Goal: Check status: Check status

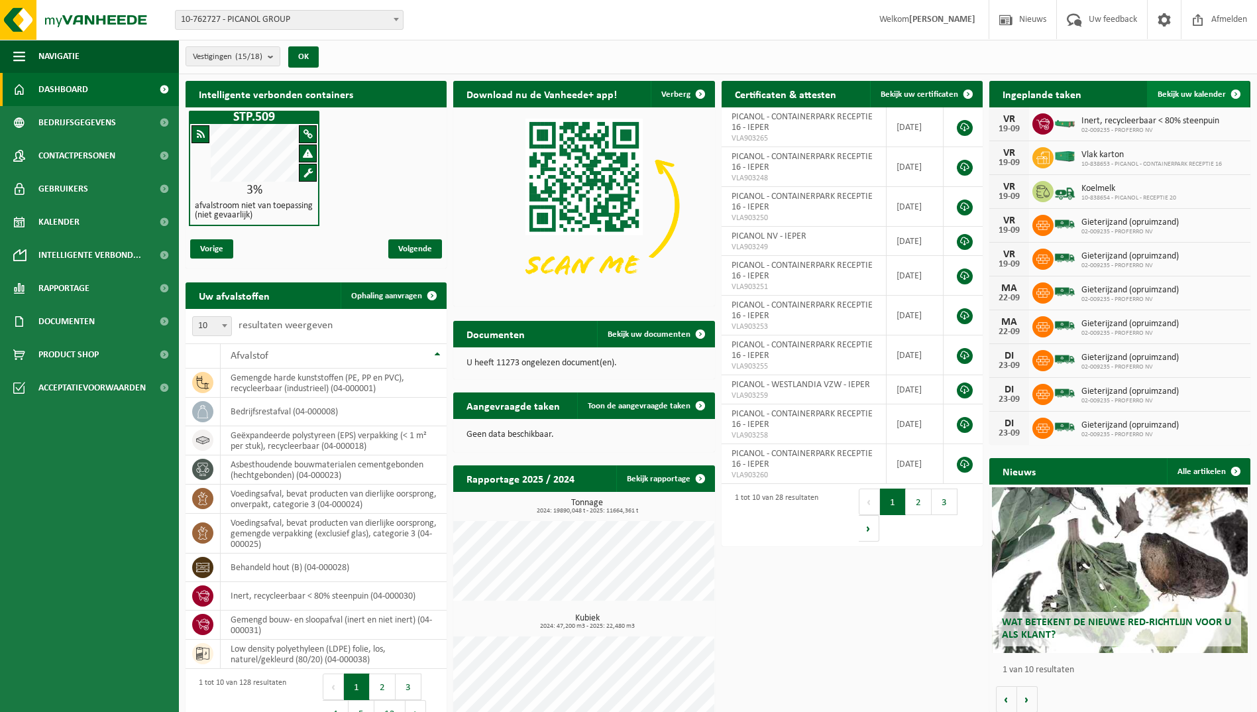
click at [1175, 93] on span "Bekijk uw kalender" at bounding box center [1192, 94] width 68 height 9
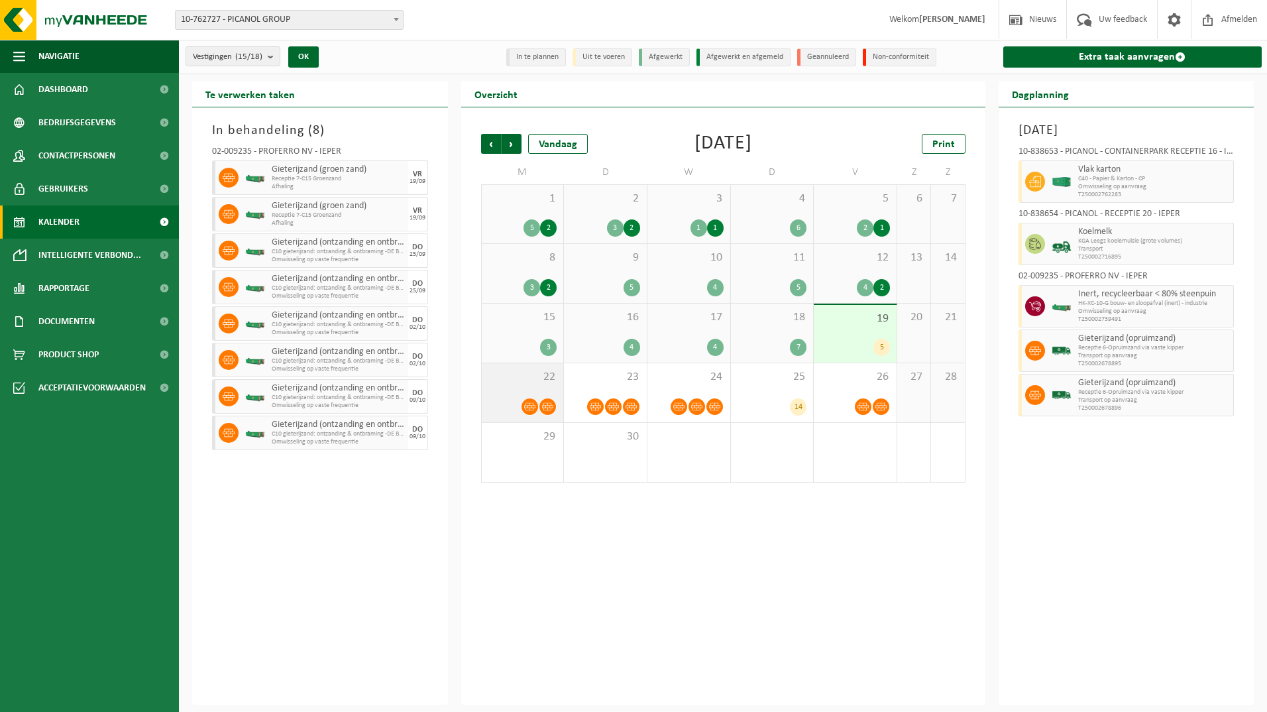
click at [527, 382] on span "22" at bounding box center [523, 377] width 69 height 15
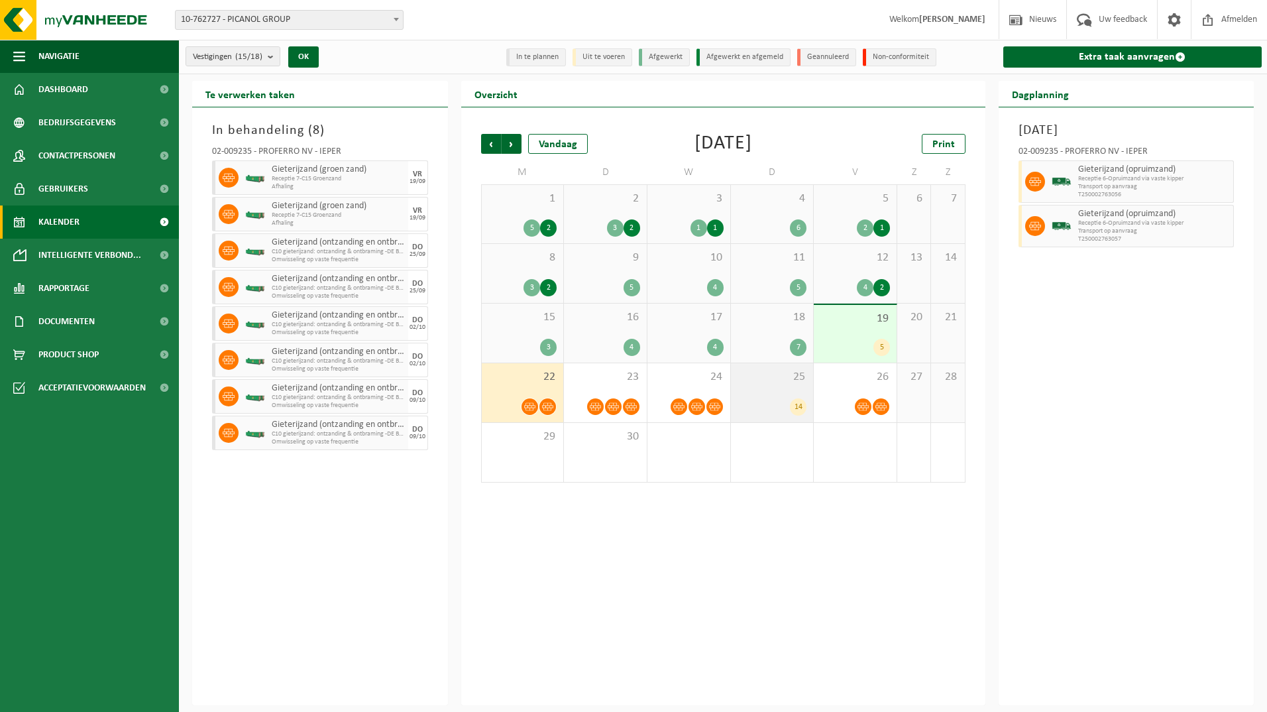
click at [770, 382] on span "25" at bounding box center [773, 377] width 70 height 15
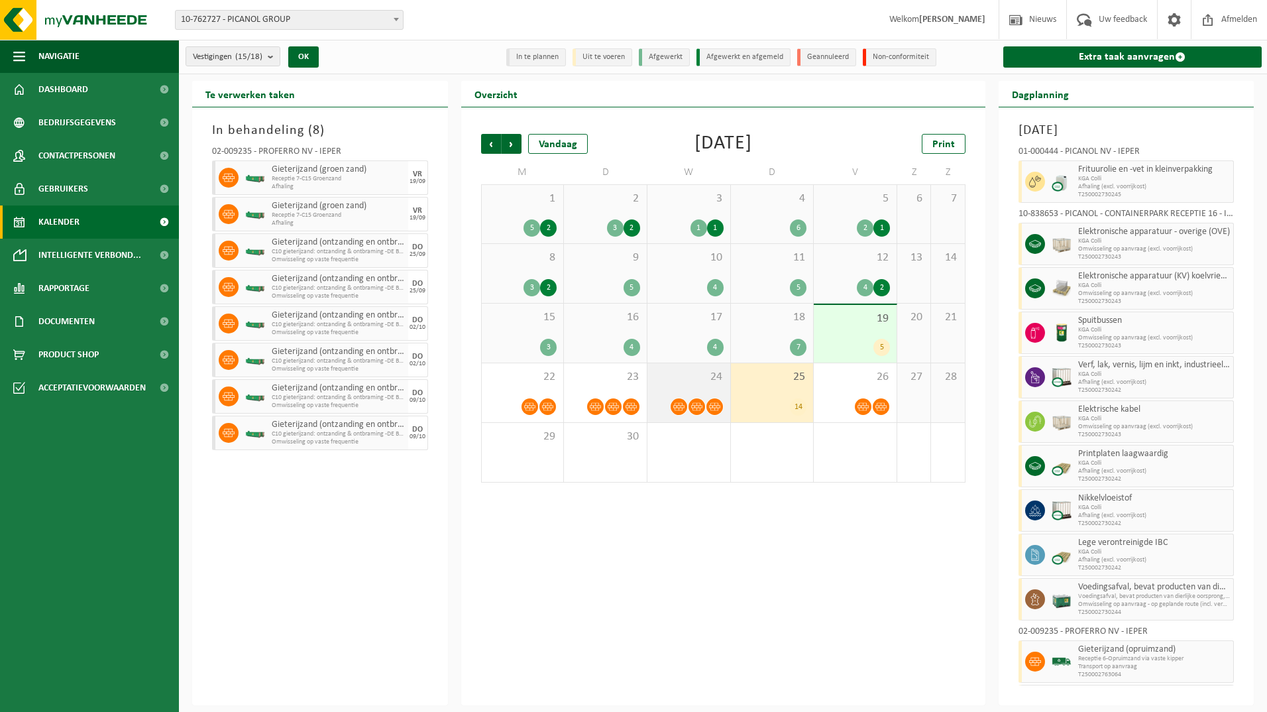
click at [686, 385] on div "24" at bounding box center [689, 392] width 83 height 59
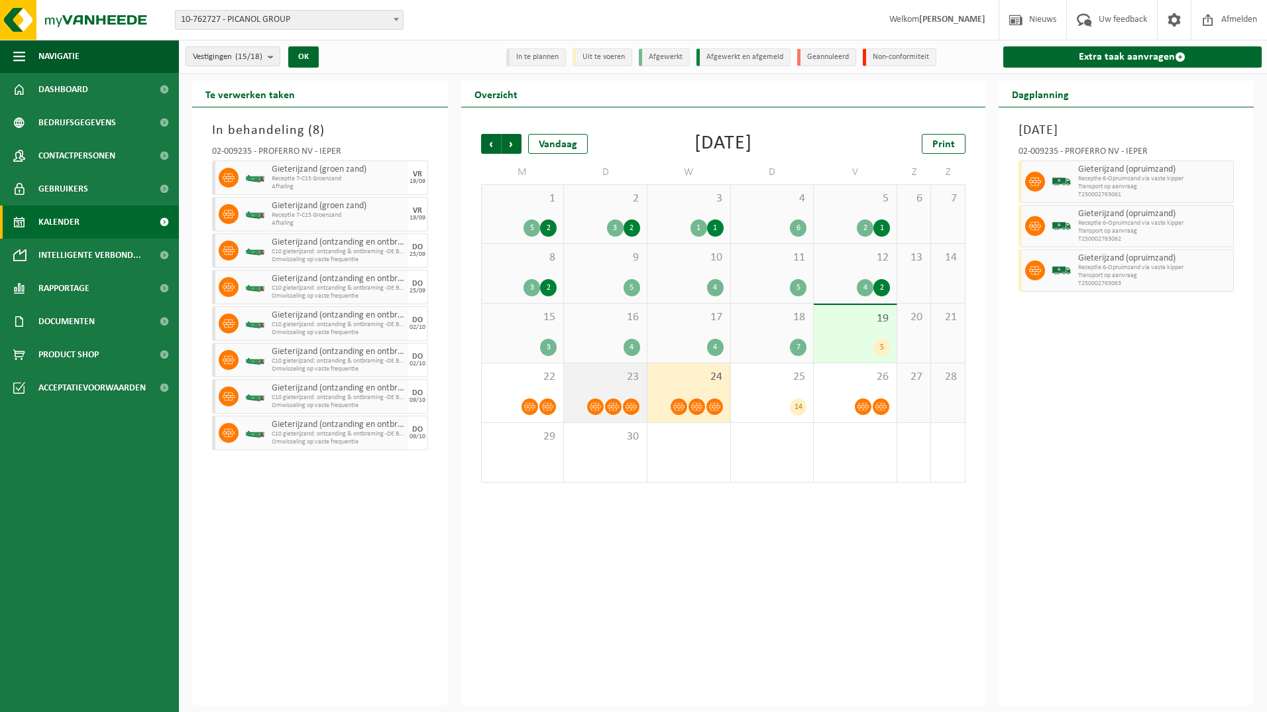
click at [622, 378] on span "23" at bounding box center [606, 377] width 70 height 15
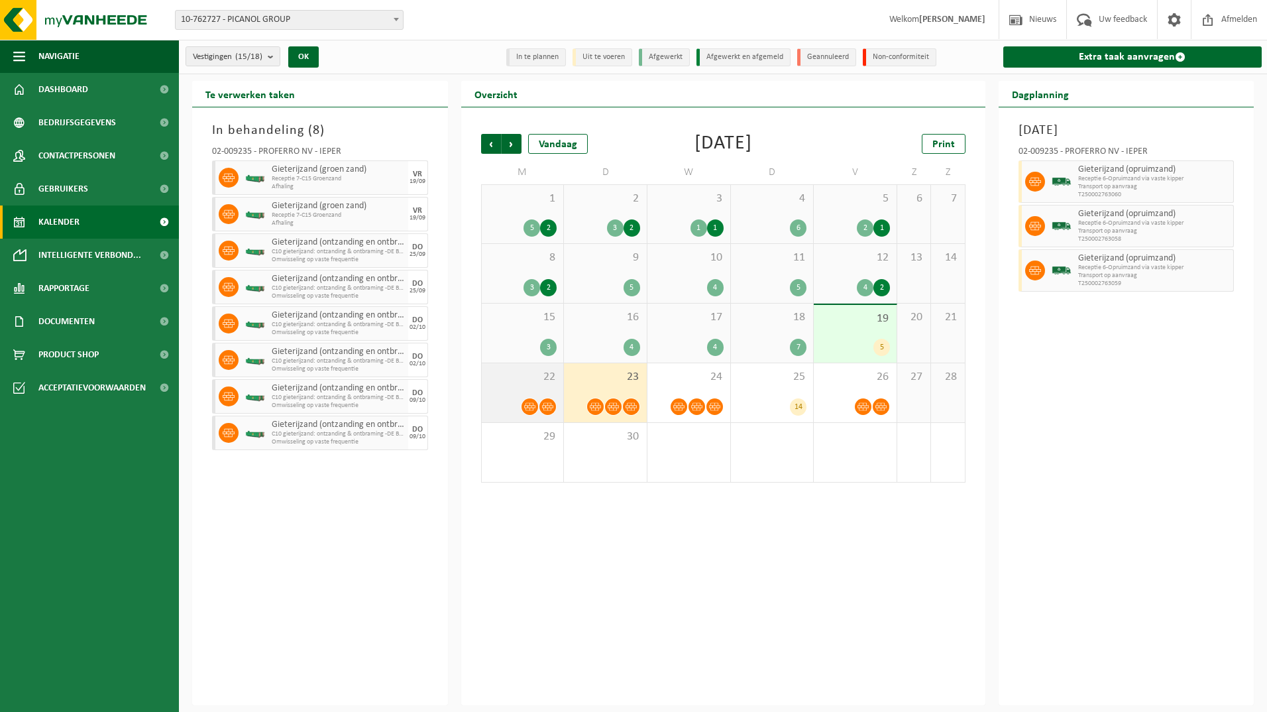
click at [526, 381] on span "22" at bounding box center [523, 377] width 69 height 15
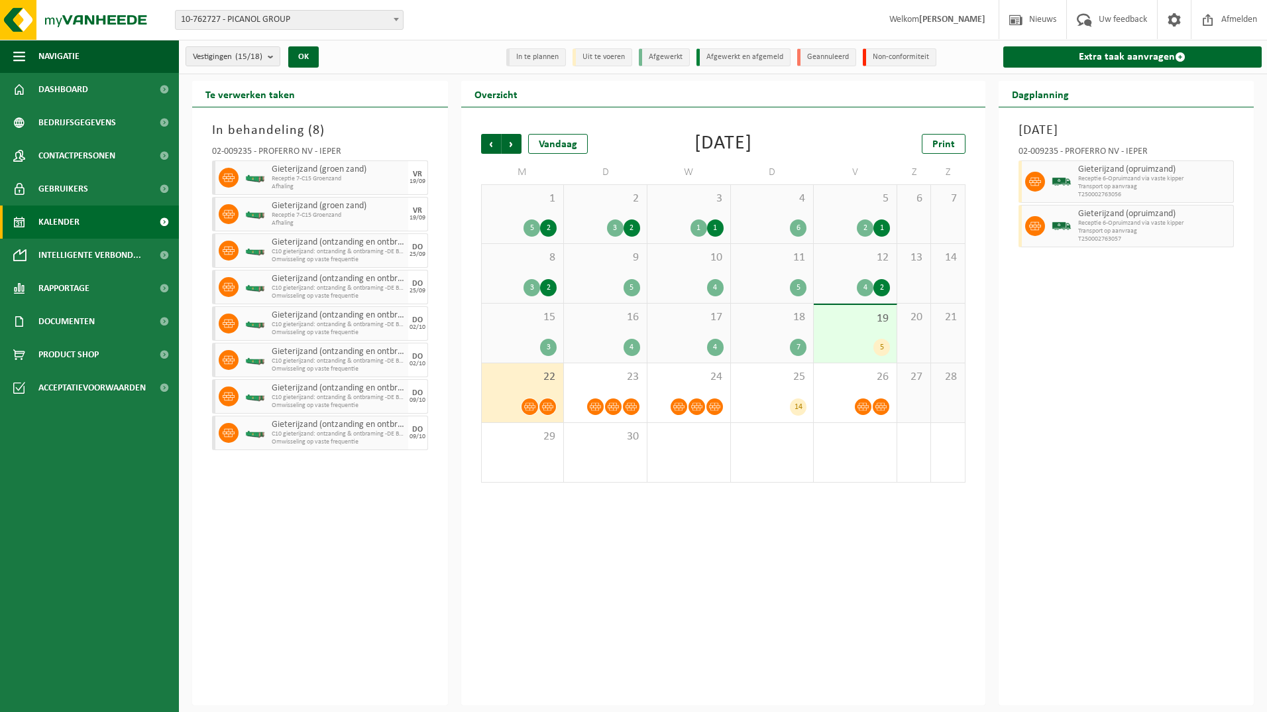
click at [872, 322] on span "19" at bounding box center [856, 319] width 70 height 15
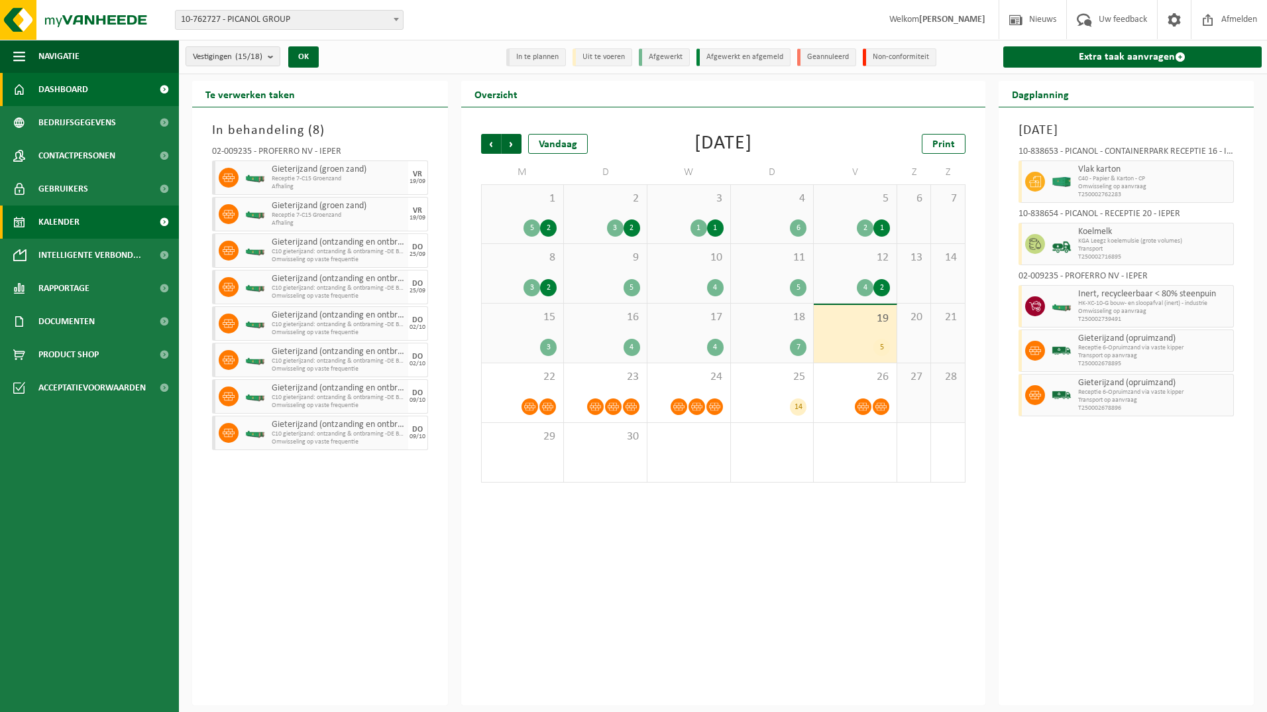
click at [51, 84] on span "Dashboard" at bounding box center [63, 89] width 50 height 33
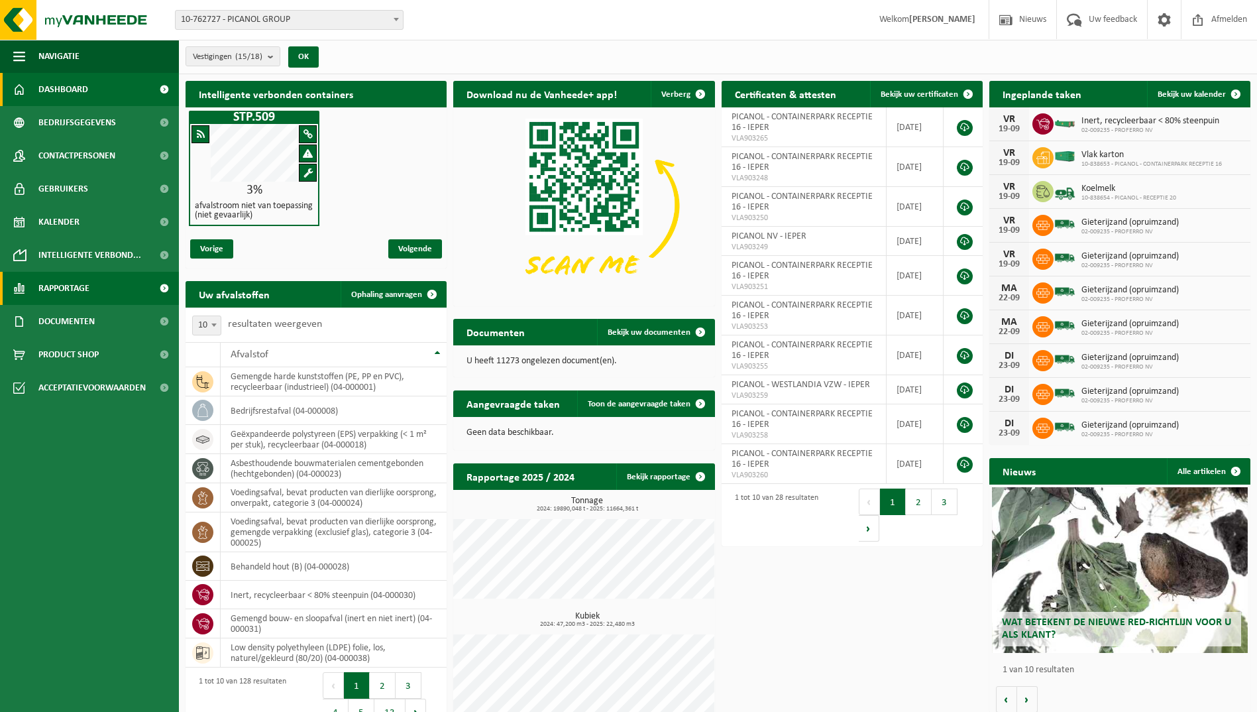
click at [66, 295] on span "Rapportage" at bounding box center [63, 288] width 51 height 33
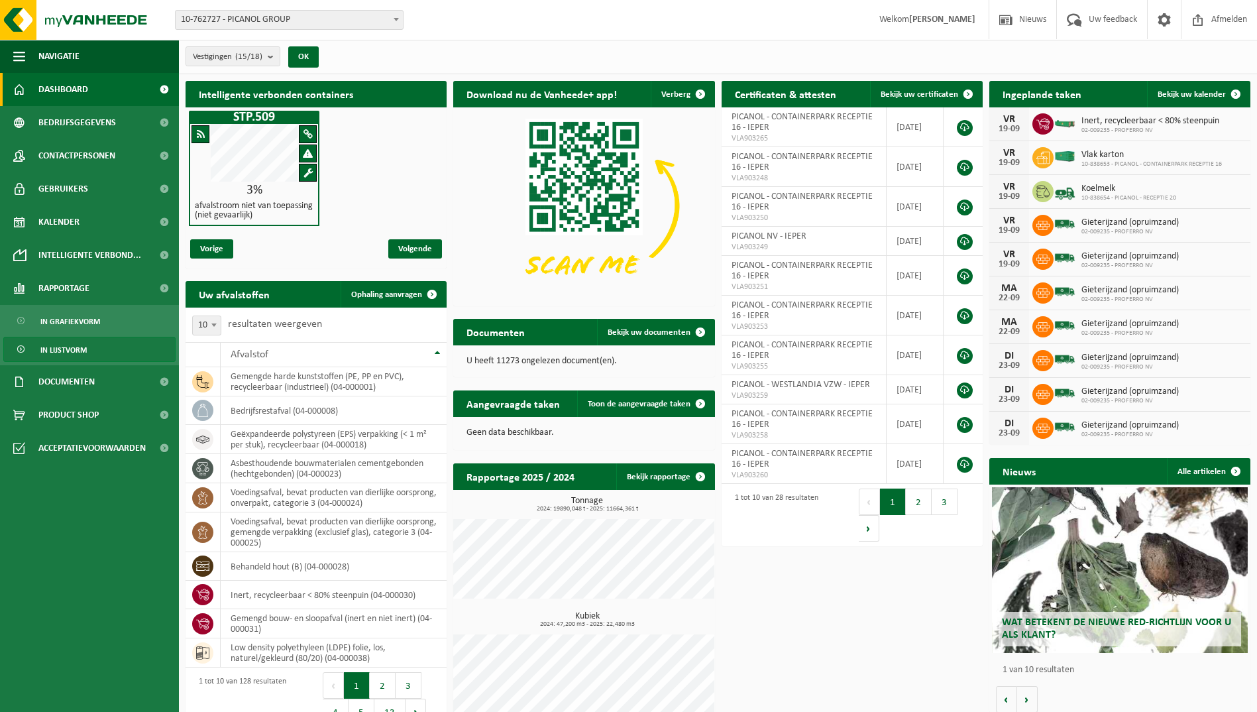
click at [68, 347] on span "In lijstvorm" at bounding box center [63, 349] width 46 height 25
